Goal: Go to known website: Access a specific website the user already knows

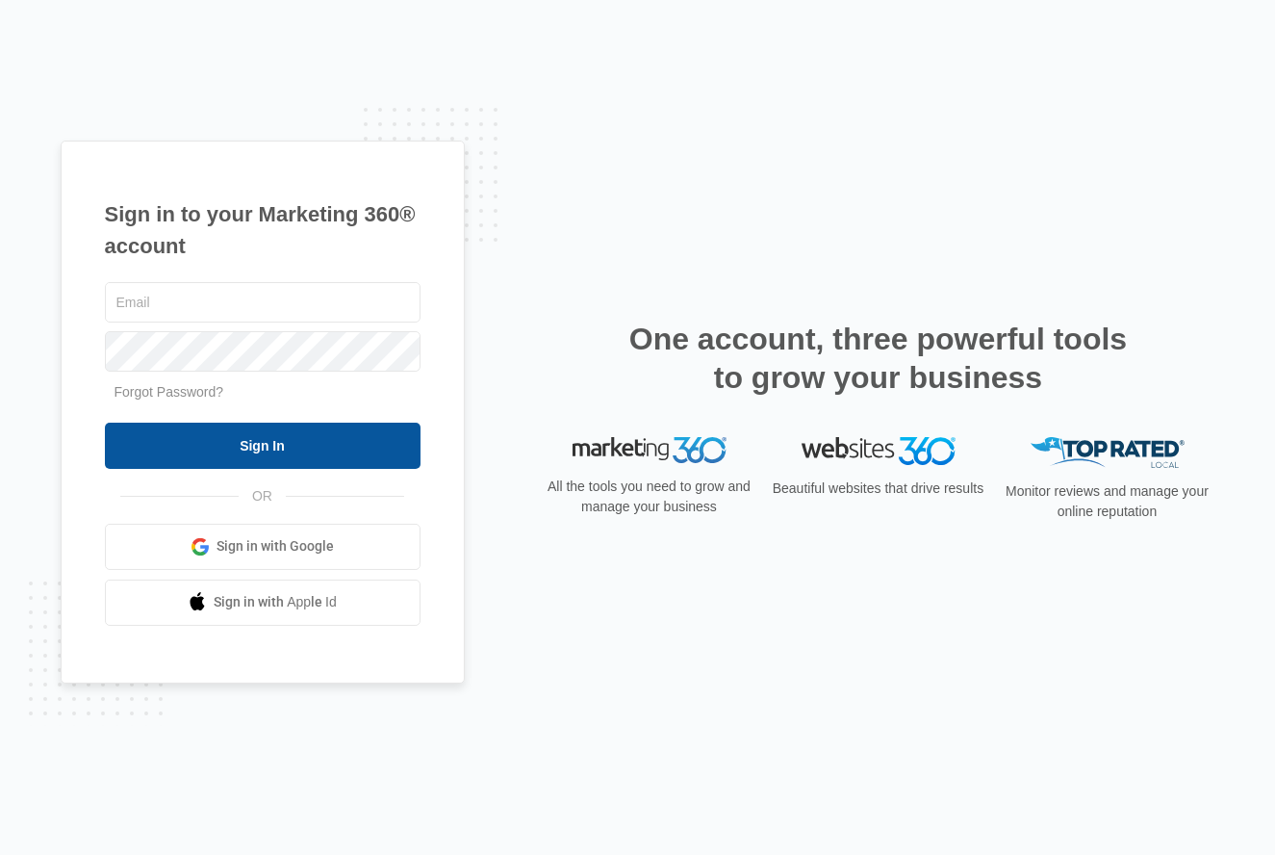
type input "[EMAIL_ADDRESS][DOMAIN_NAME]"
click at [281, 450] on input "Sign In" at bounding box center [263, 445] width 316 height 46
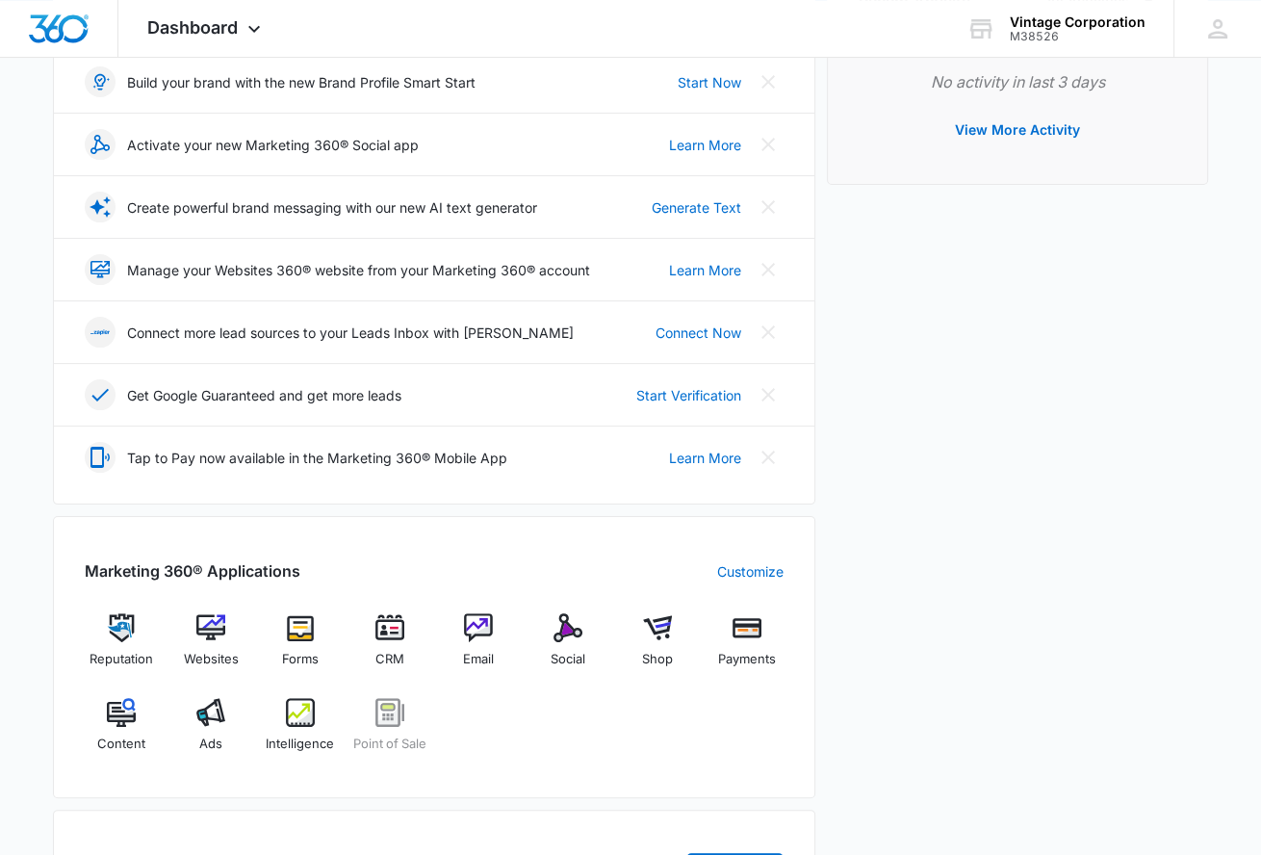
scroll to position [361, 0]
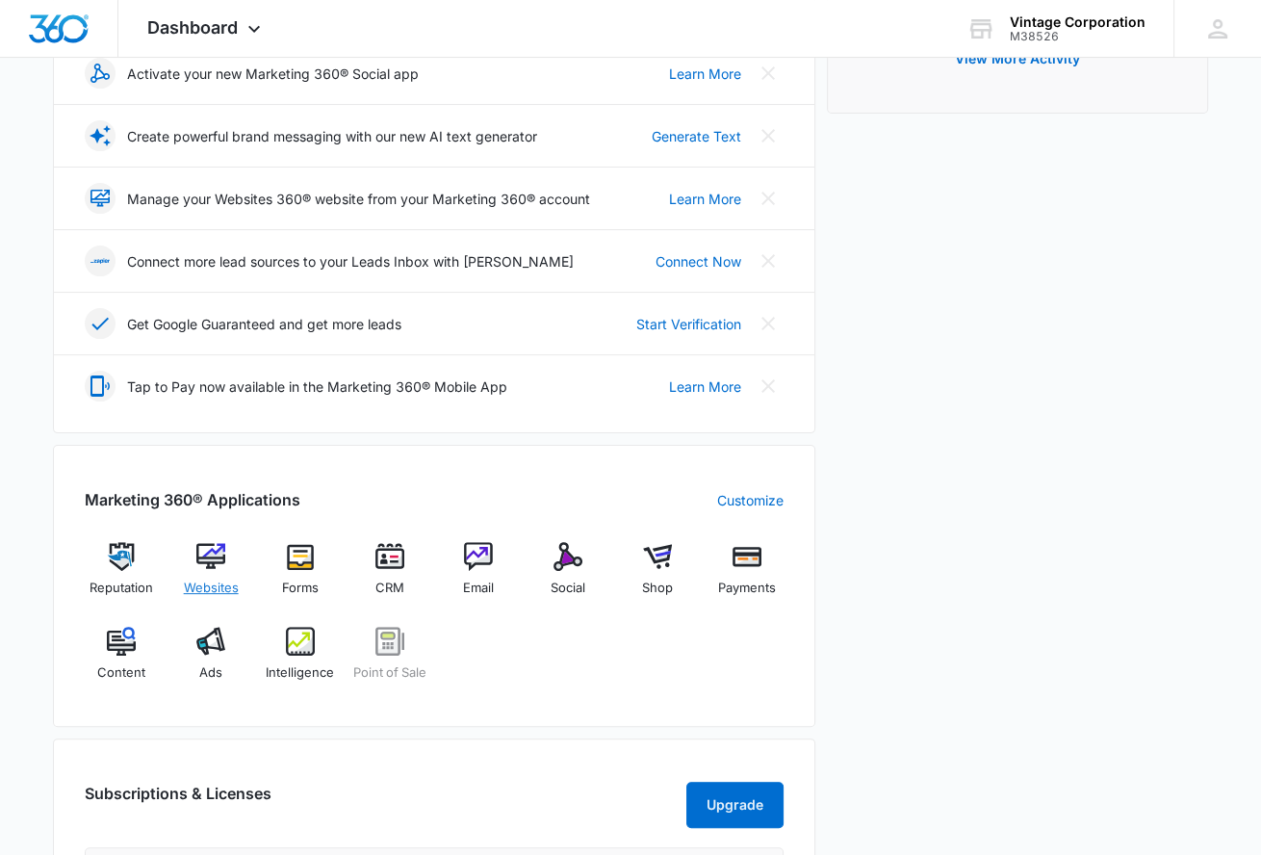
click at [227, 583] on div "Websites" at bounding box center [211, 576] width 74 height 69
